Goal: Task Accomplishment & Management: Use online tool/utility

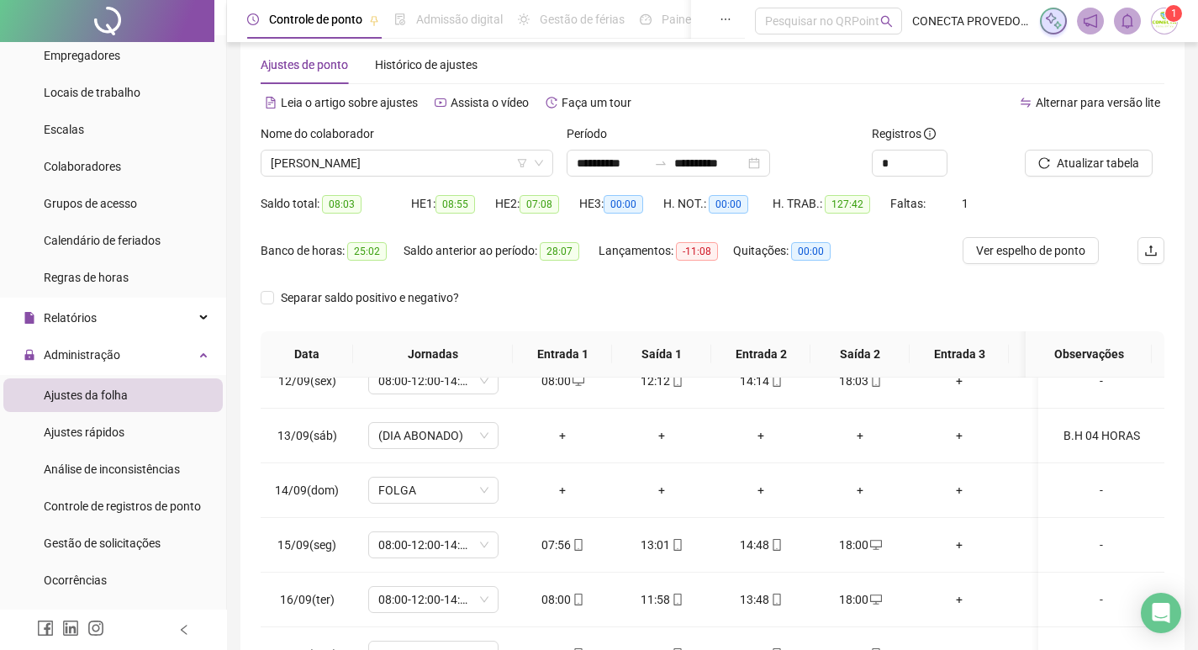
scroll to position [24, 0]
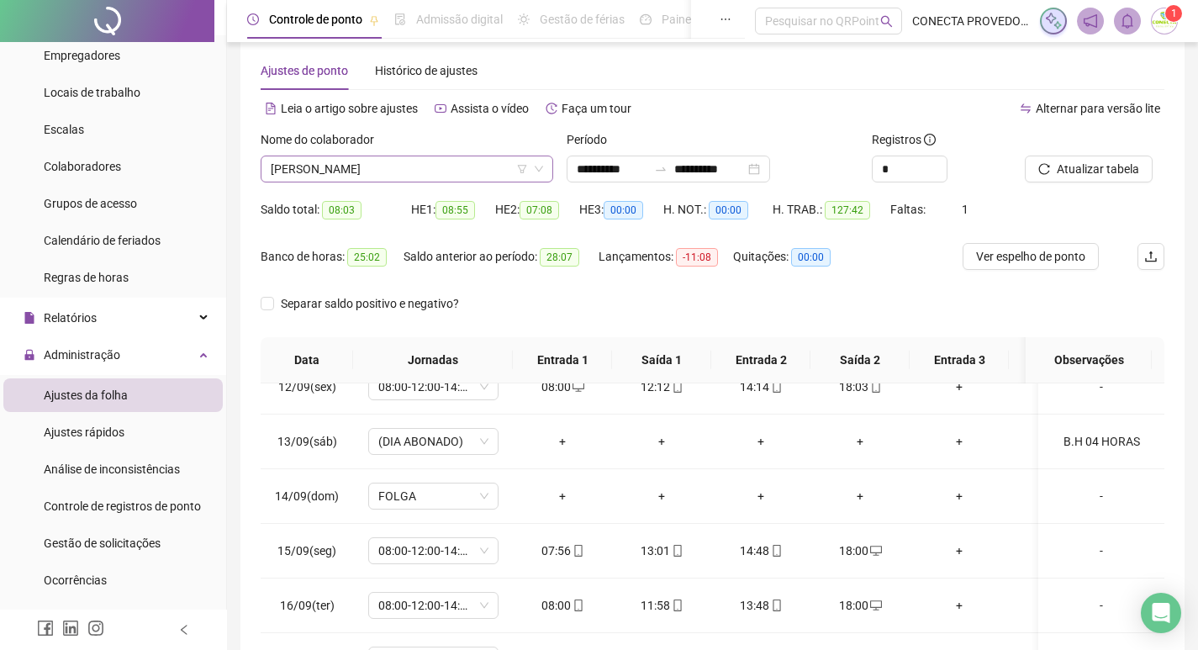
click at [442, 174] on span "[PERSON_NAME]" at bounding box center [407, 168] width 272 height 25
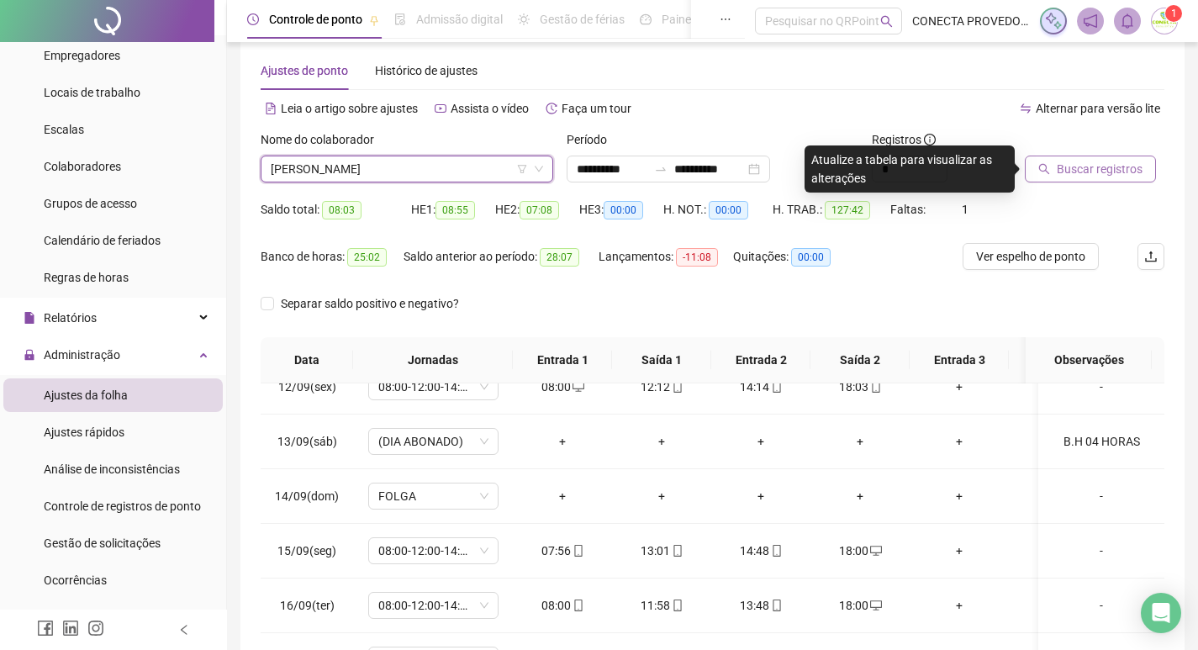
click at [1128, 161] on span "Buscar registros" at bounding box center [1100, 169] width 86 height 18
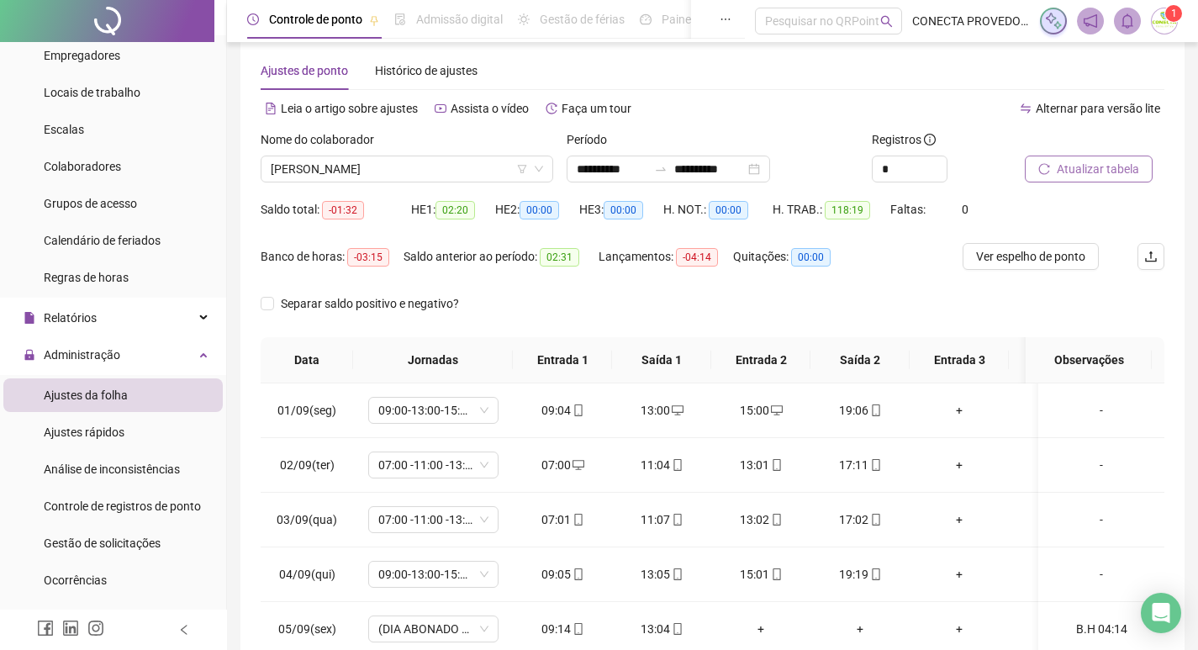
scroll to position [0, 0]
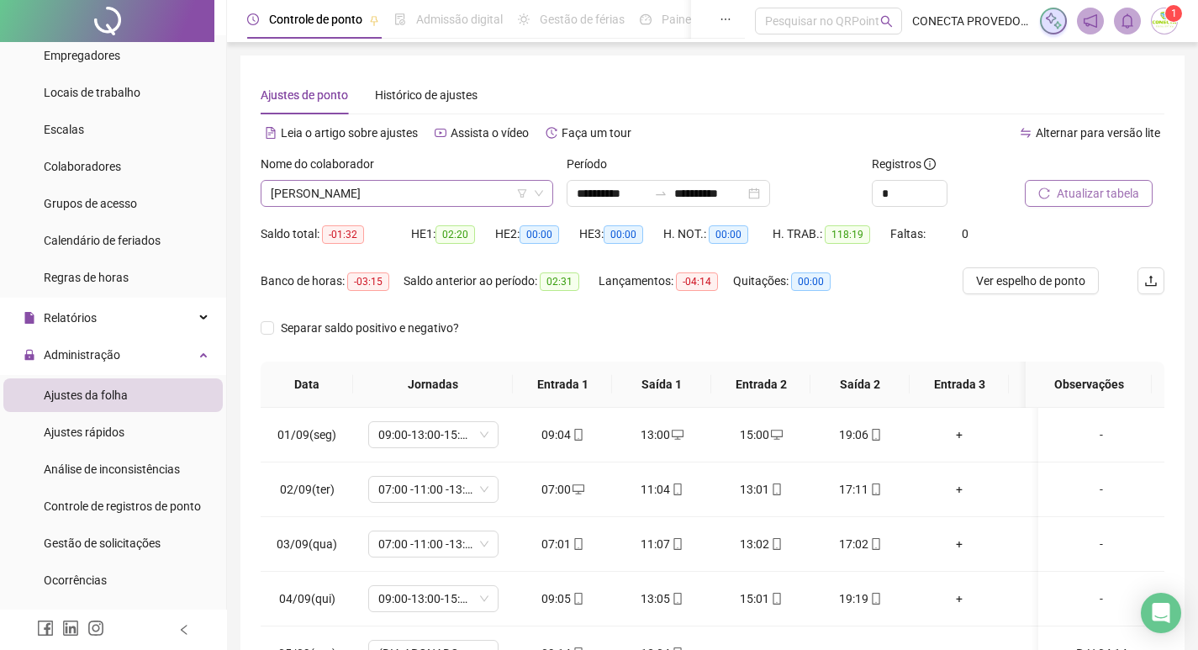
click at [481, 191] on span "[PERSON_NAME]" at bounding box center [407, 193] width 272 height 25
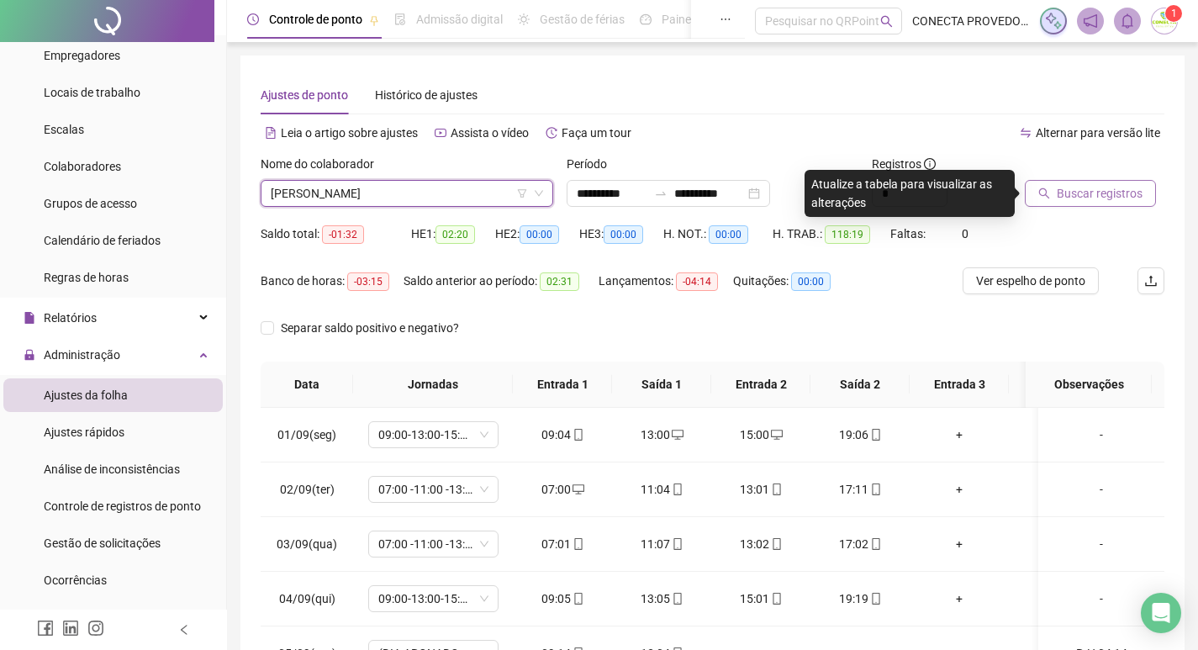
click at [1084, 194] on span "Buscar registros" at bounding box center [1100, 193] width 86 height 18
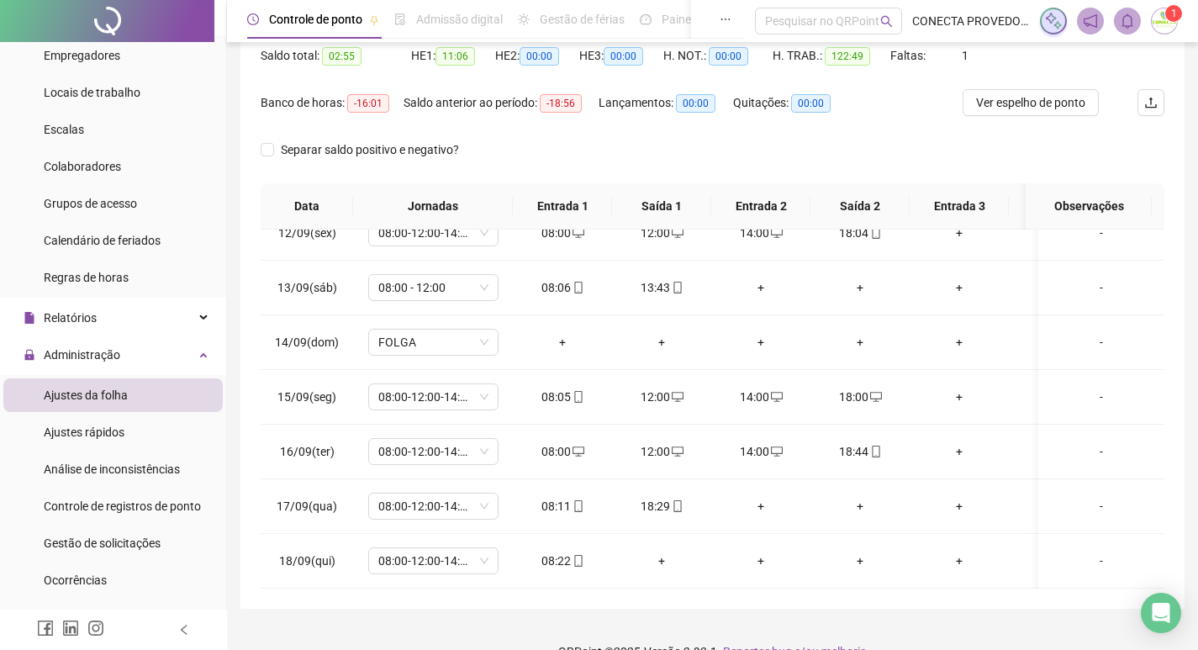
scroll to position [209, 0]
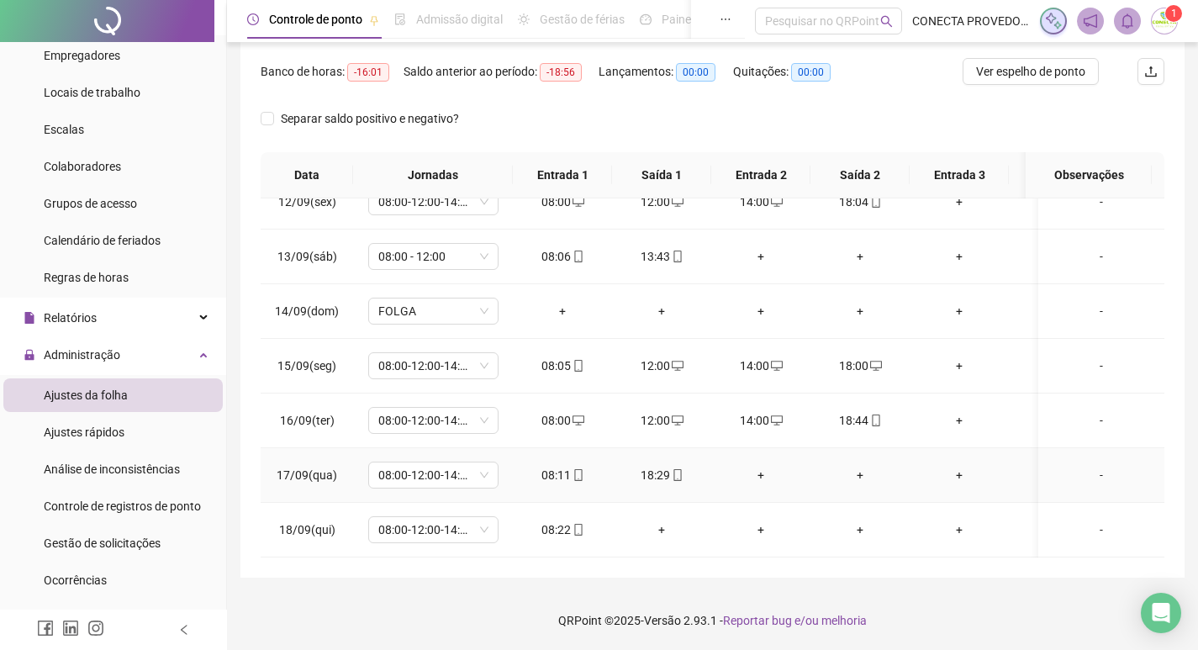
drag, startPoint x: 764, startPoint y: 457, endPoint x: 682, endPoint y: 433, distance: 85.9
click at [764, 466] on div "+" at bounding box center [761, 475] width 72 height 18
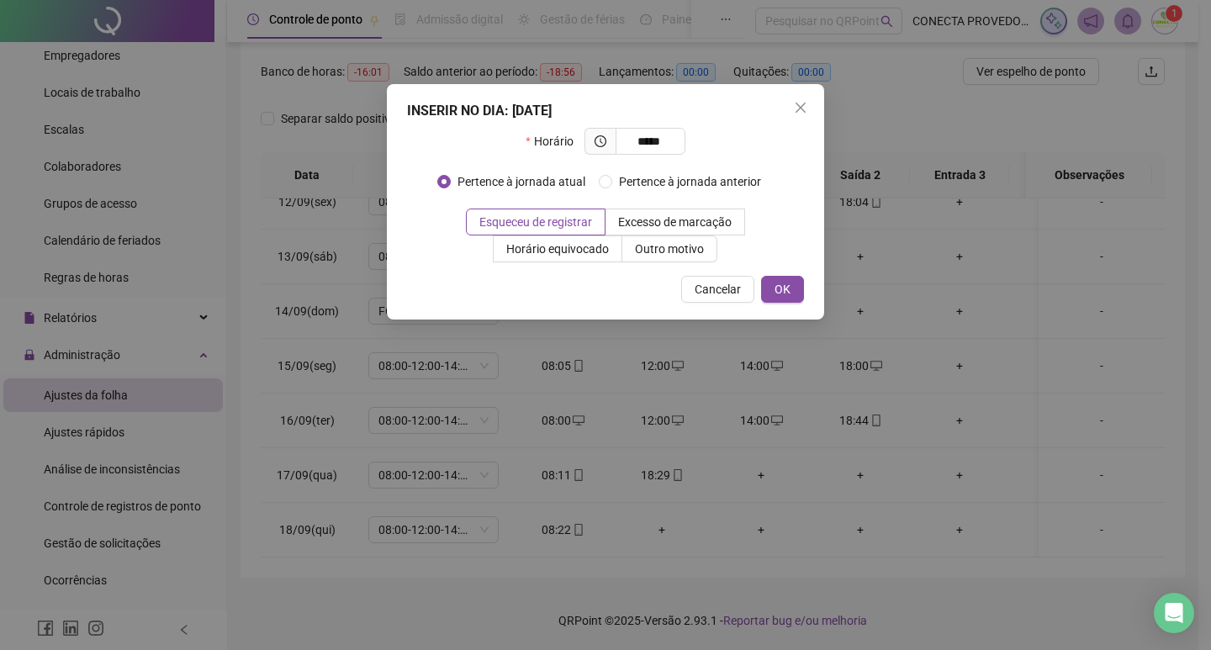
type input "*****"
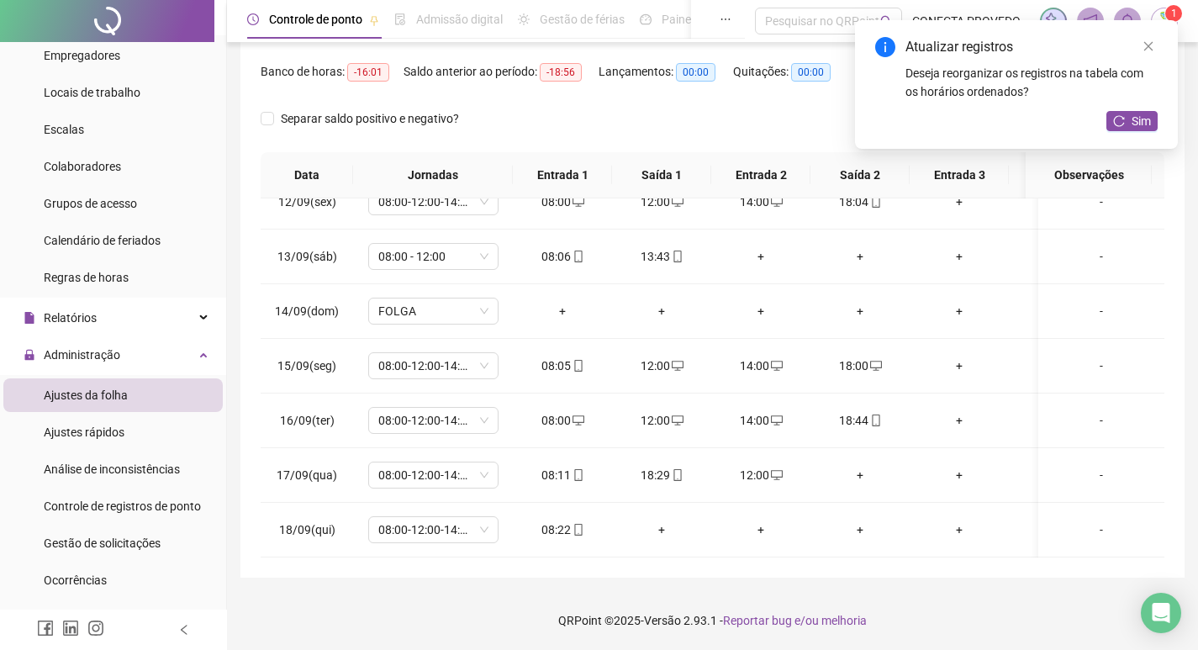
click at [1131, 132] on div "Atualizar registros Deseja reorganizar os registros na tabela com os horários o…" at bounding box center [1016, 84] width 323 height 129
click at [1131, 113] on button "Sim" at bounding box center [1132, 121] width 51 height 20
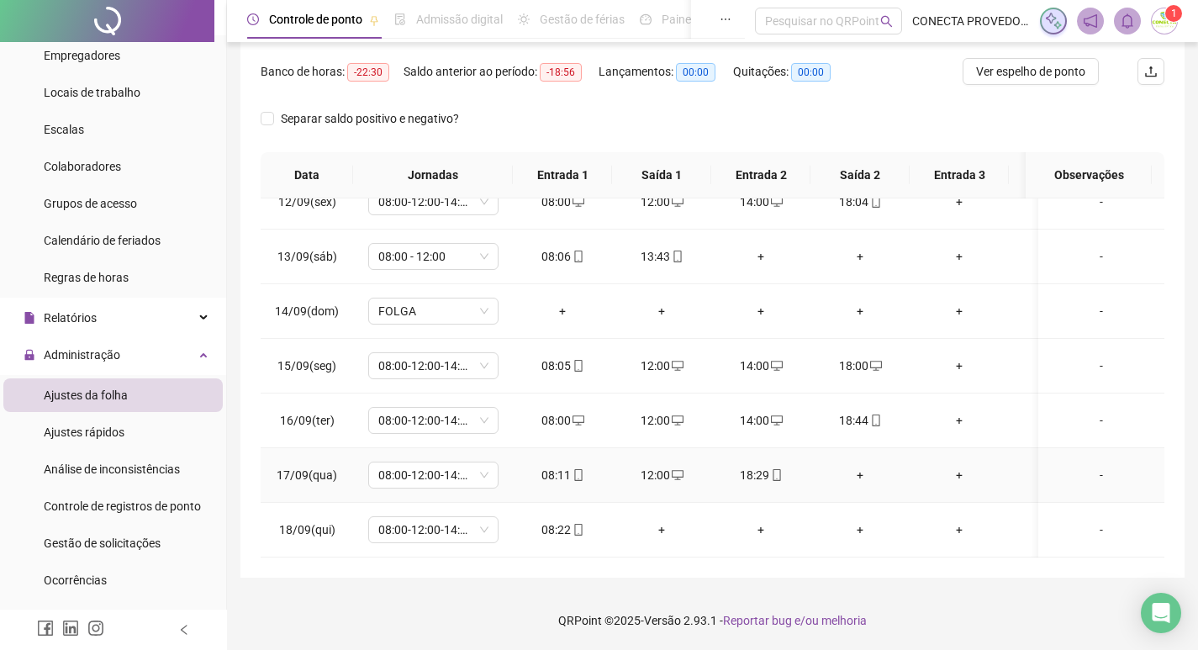
click at [862, 466] on div "+" at bounding box center [860, 475] width 72 height 18
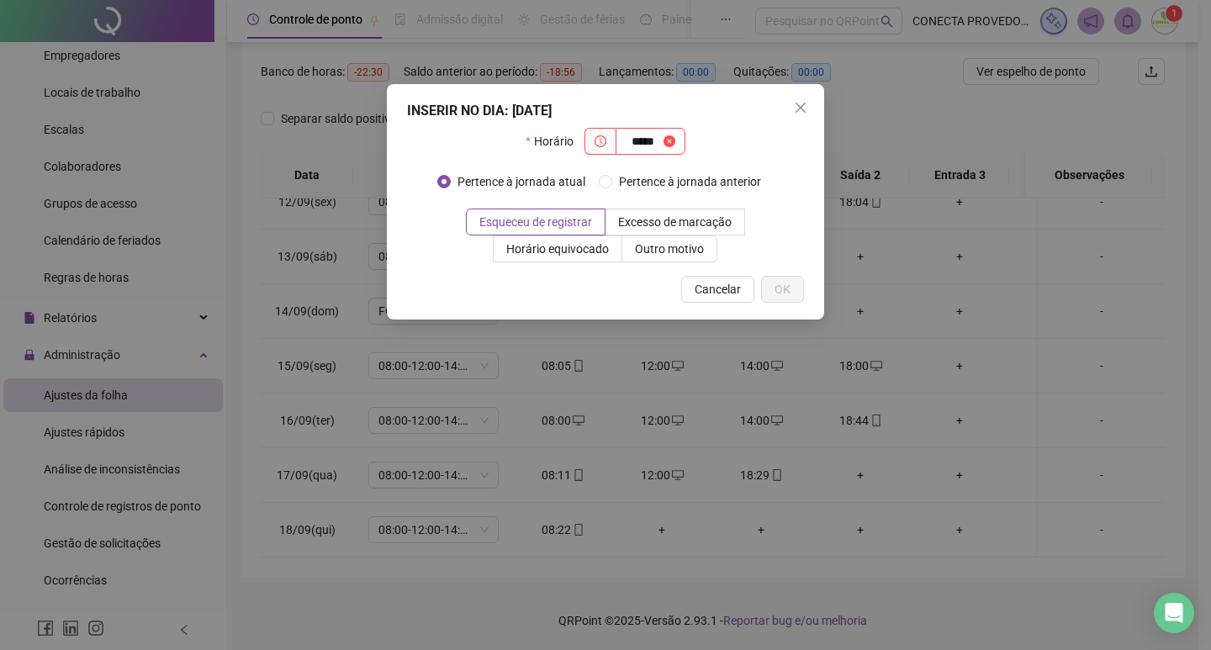
type input "*****"
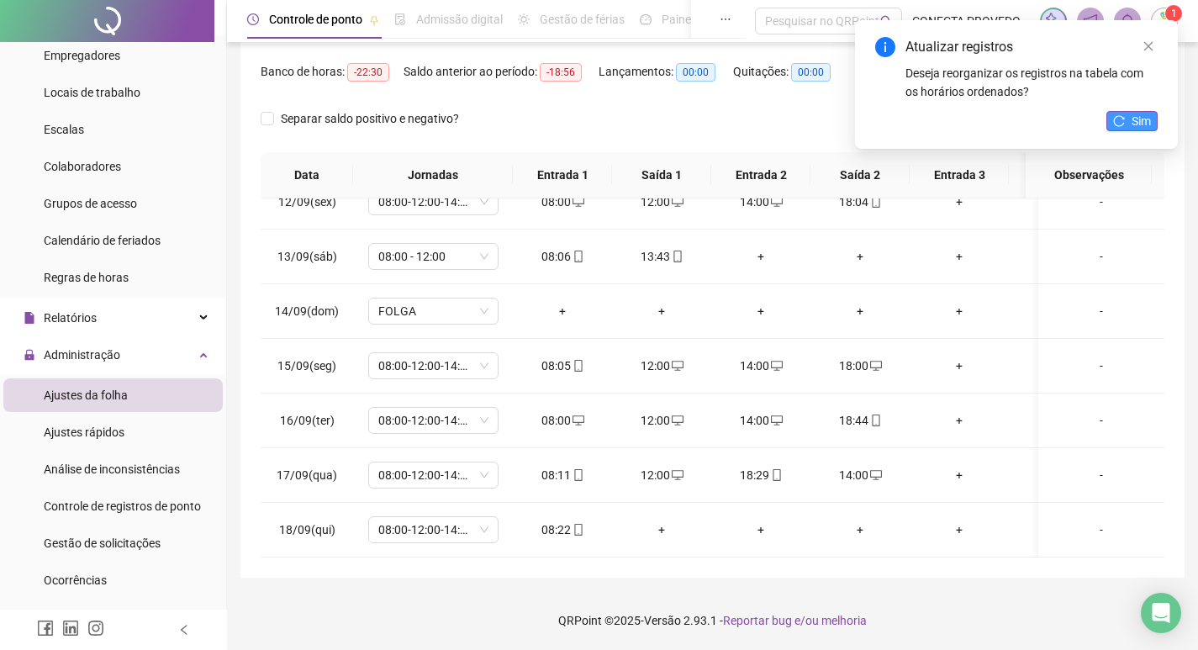
click at [1154, 126] on button "Sim" at bounding box center [1132, 121] width 51 height 20
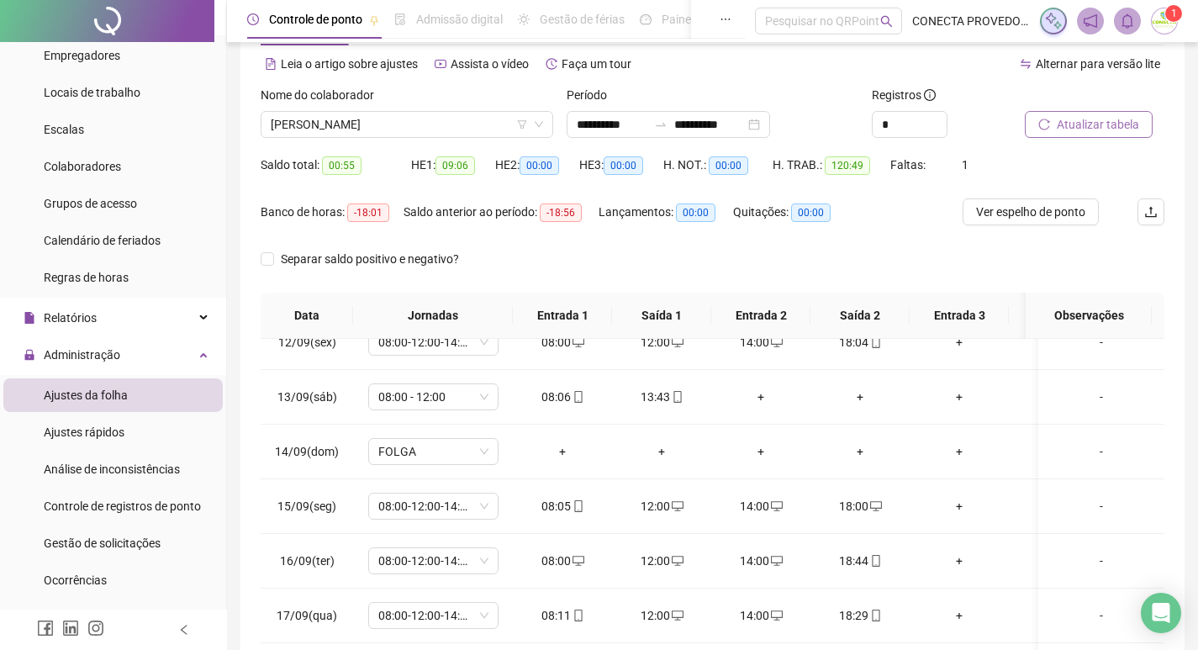
scroll to position [67, 0]
click at [1123, 117] on span "Atualizar tabela" at bounding box center [1098, 126] width 82 height 18
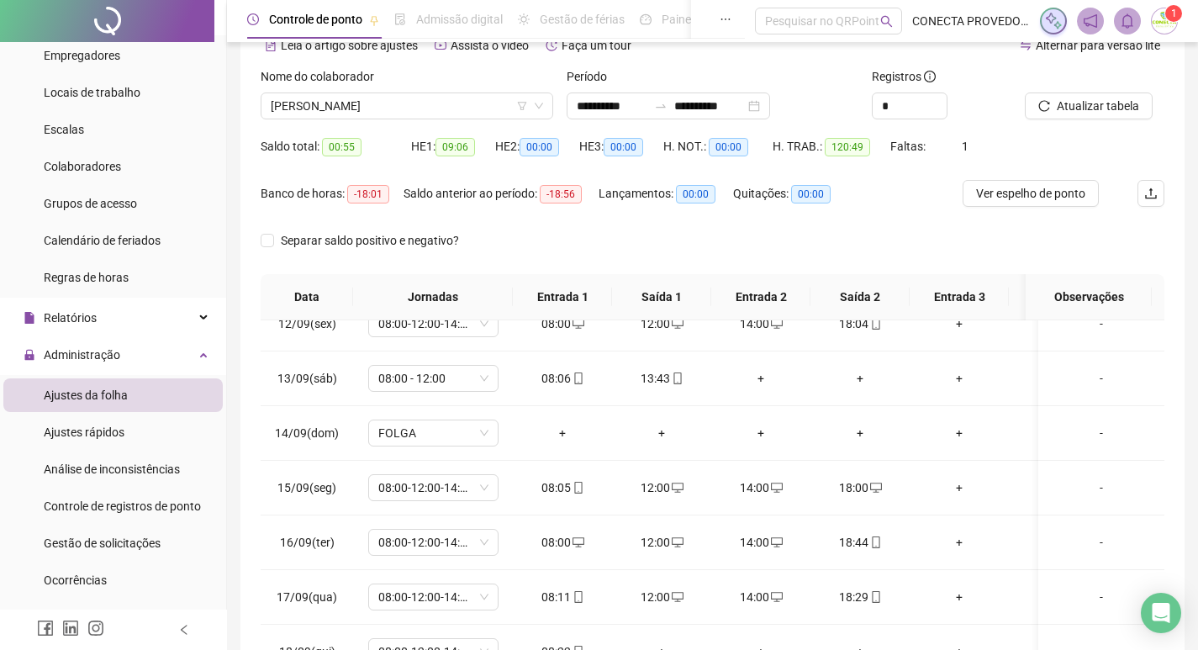
scroll to position [0, 0]
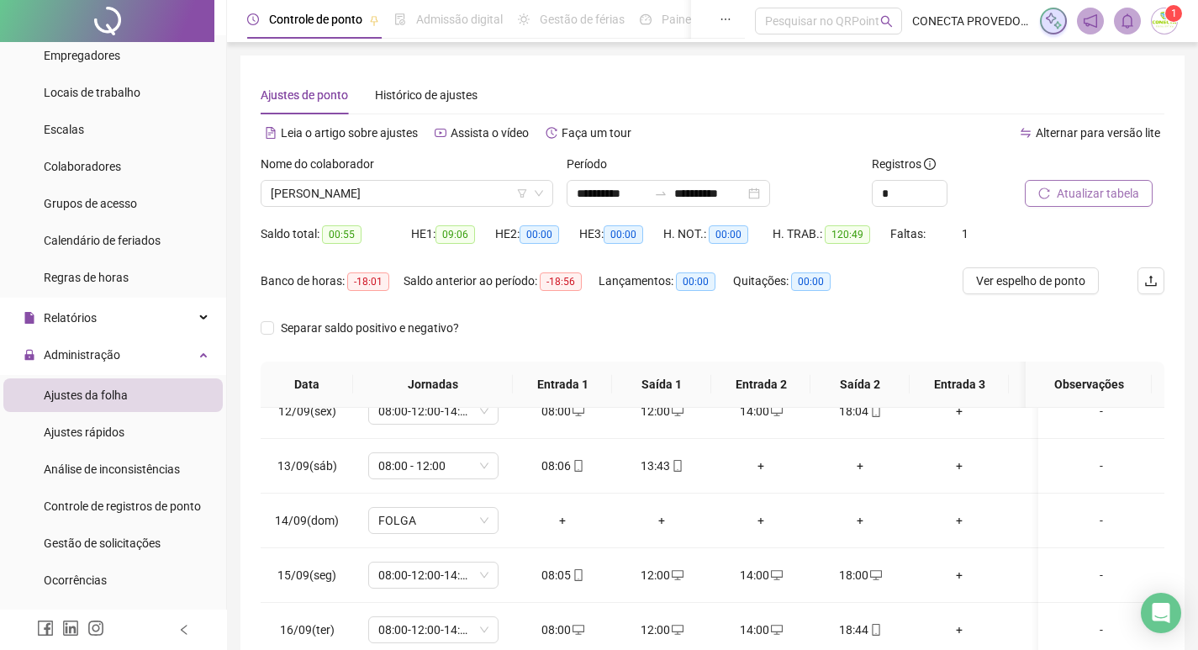
click at [1078, 200] on span "Atualizar tabela" at bounding box center [1098, 193] width 82 height 18
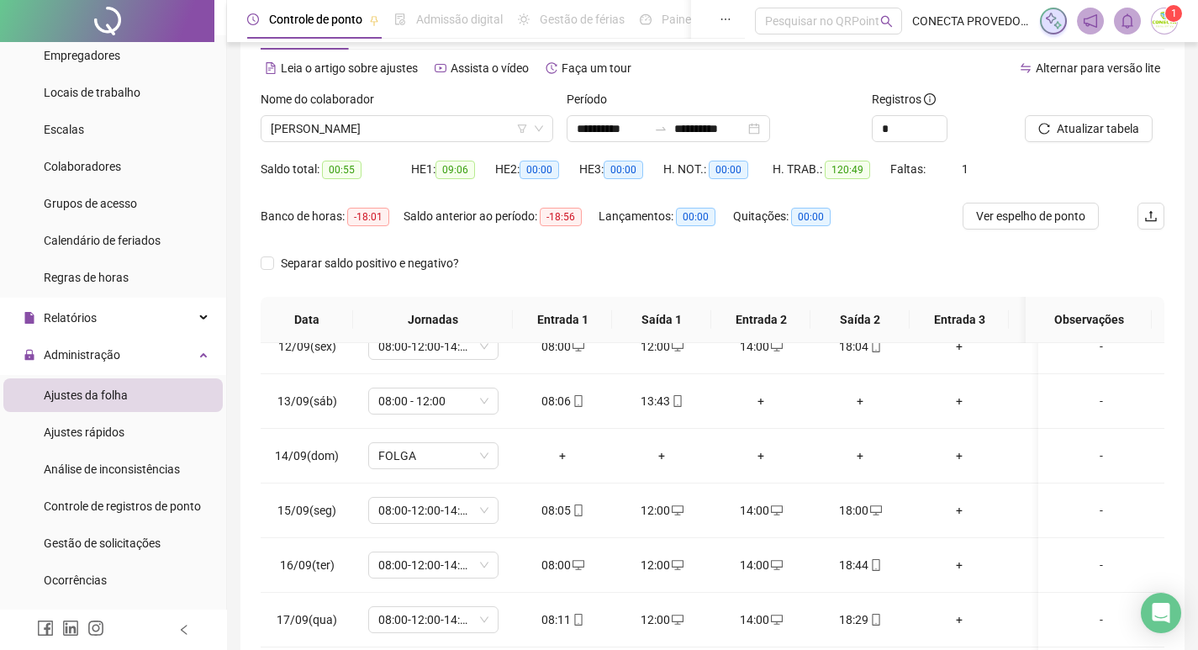
scroll to position [57, 0]
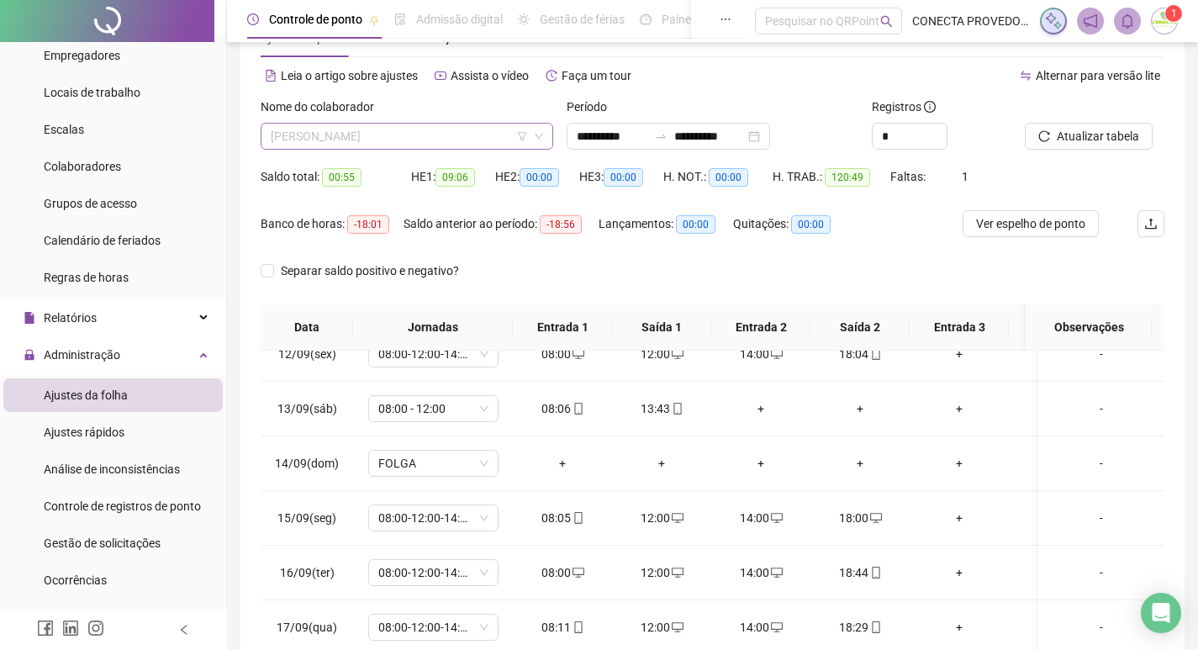
click at [429, 132] on span "[PERSON_NAME]" at bounding box center [407, 136] width 272 height 25
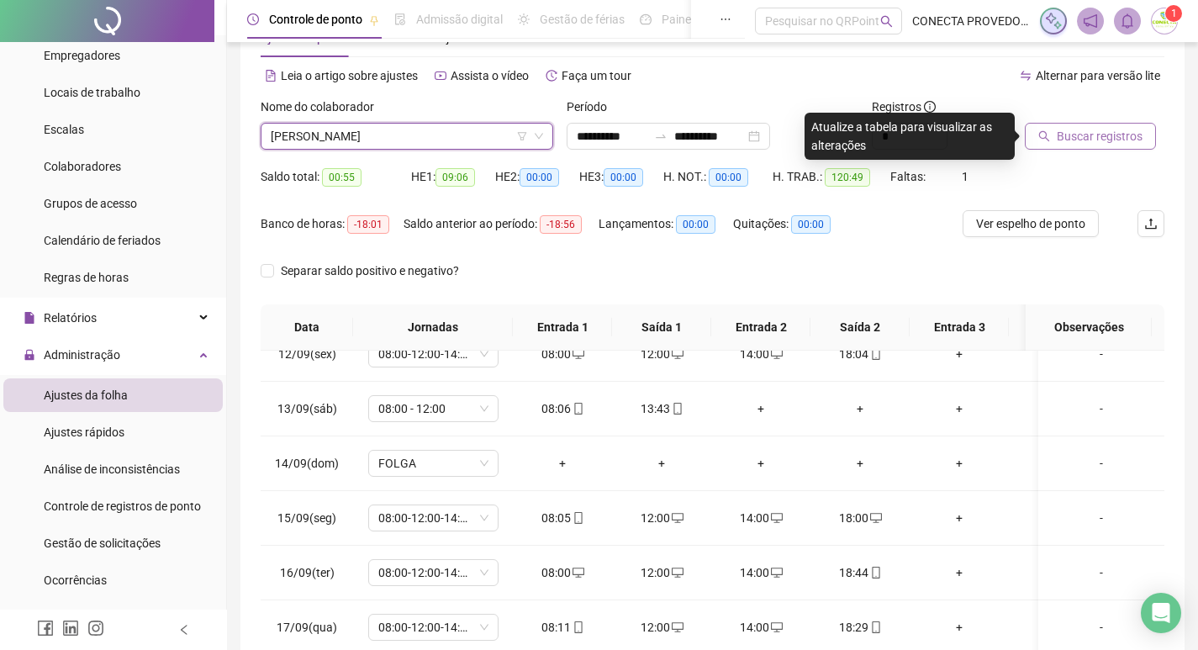
click at [1033, 141] on button "Buscar registros" at bounding box center [1090, 136] width 131 height 27
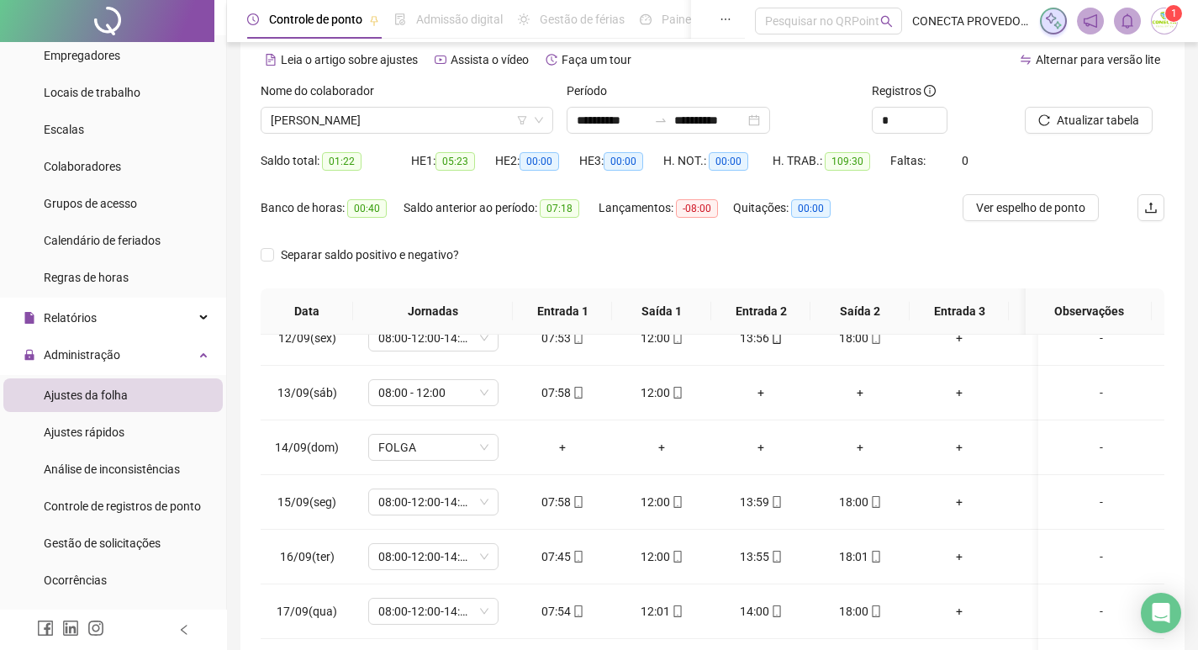
scroll to position [24, 0]
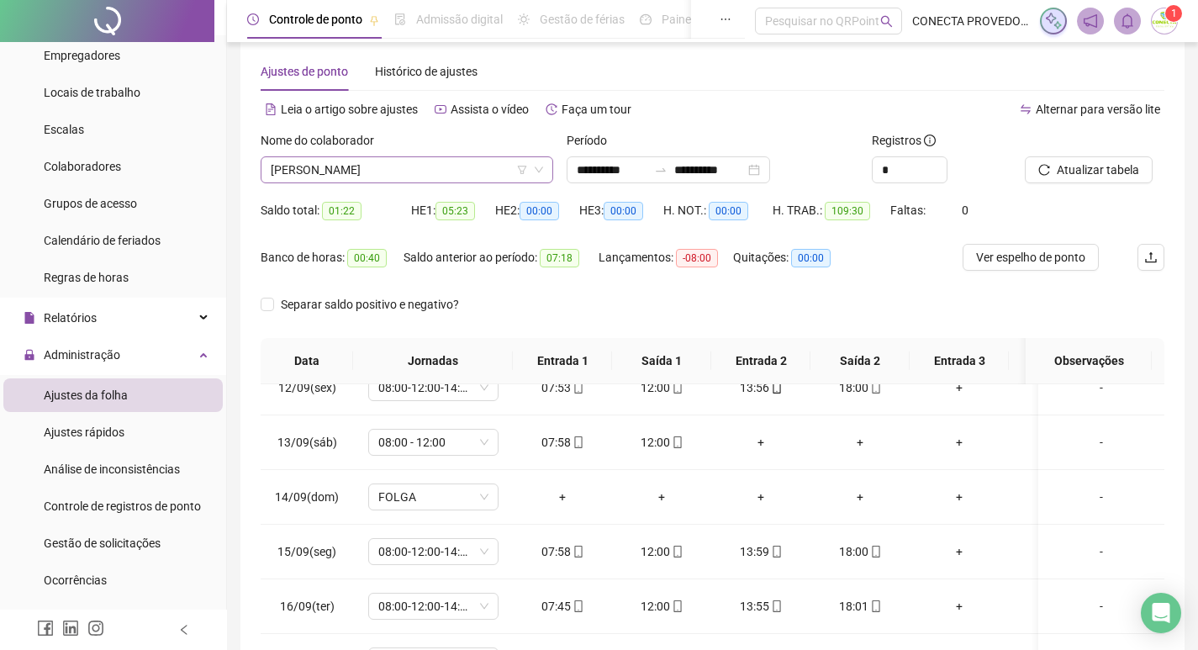
click at [431, 164] on span "[PERSON_NAME]" at bounding box center [407, 169] width 272 height 25
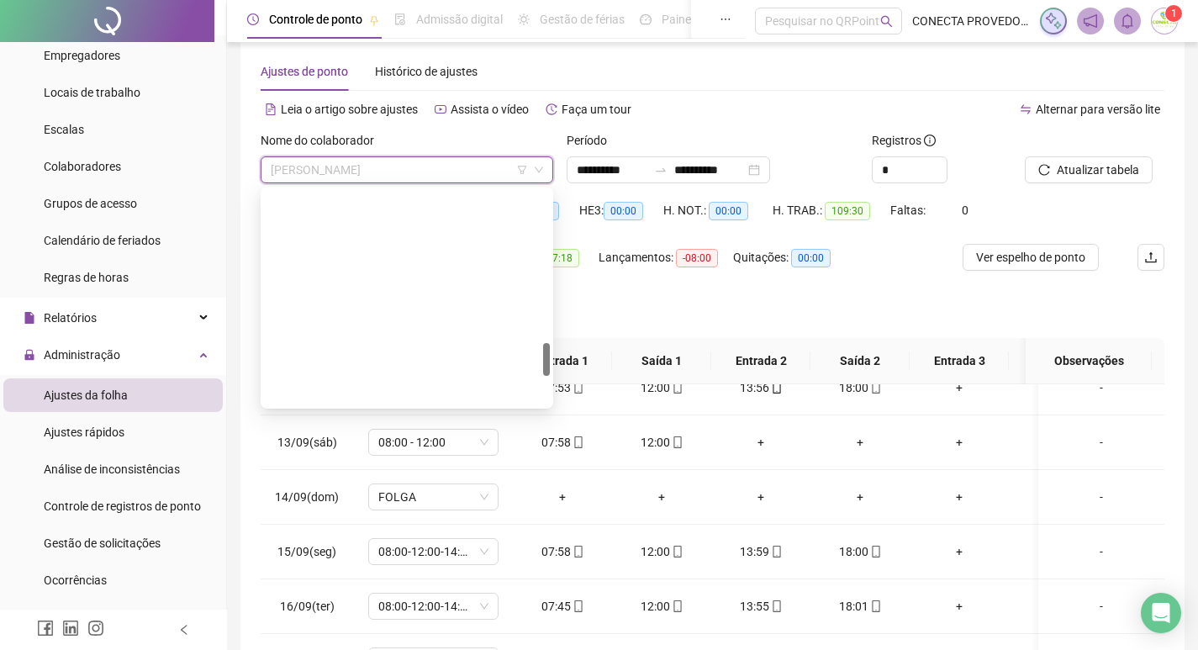
drag, startPoint x: 370, startPoint y: 225, endPoint x: 497, endPoint y: 191, distance: 131.4
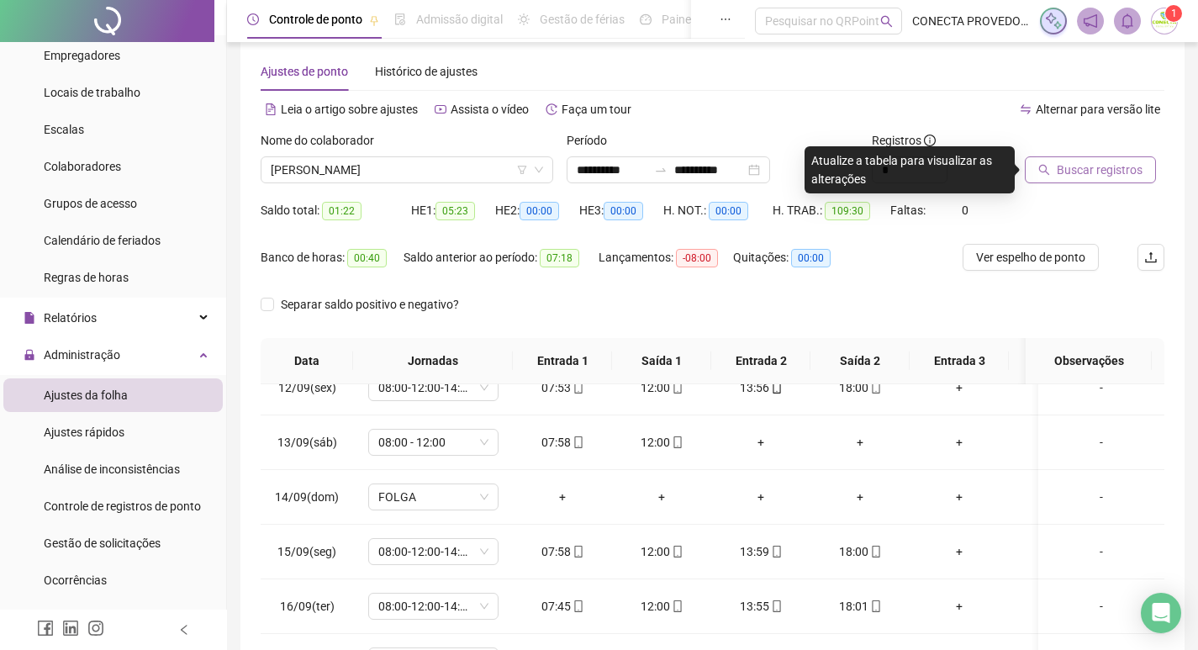
click at [1085, 169] on span "Buscar registros" at bounding box center [1100, 170] width 86 height 18
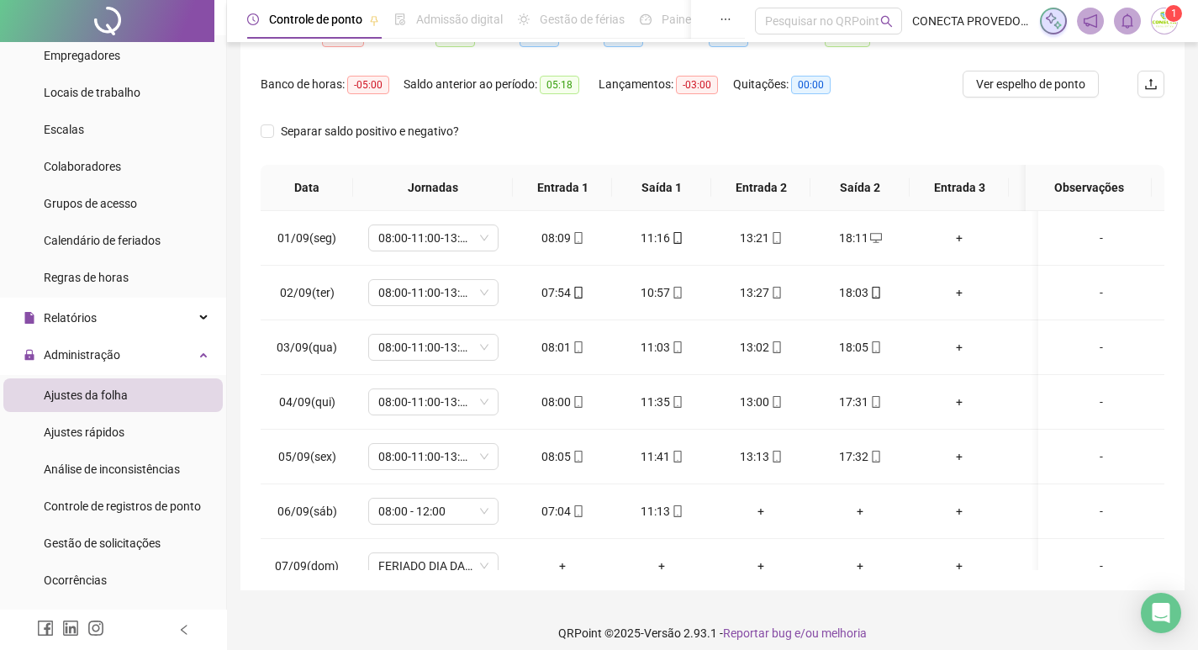
scroll to position [206, 0]
